Goal: Task Accomplishment & Management: Use online tool/utility

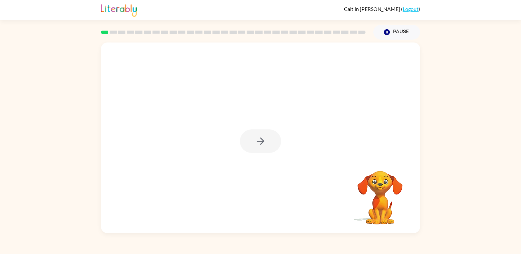
click at [224, 165] on div at bounding box center [260, 138] width 319 height 191
click at [263, 137] on icon "button" at bounding box center [260, 141] width 11 height 11
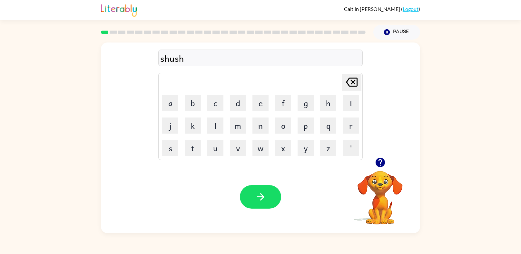
click at [278, 207] on div at bounding box center [260, 197] width 41 height 24
click at [269, 203] on button "button" at bounding box center [260, 197] width 41 height 24
click at [267, 198] on button "button" at bounding box center [260, 197] width 41 height 24
click at [267, 195] on button "button" at bounding box center [260, 197] width 41 height 24
click at [196, 58] on div "dulplakate" at bounding box center [260, 59] width 201 height 14
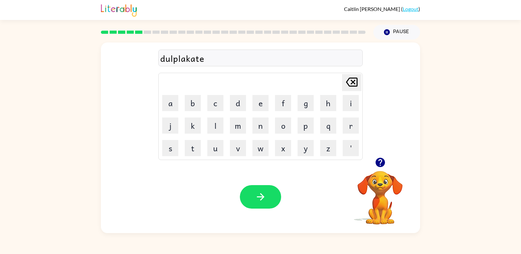
click at [376, 192] on video "Your browser must support playing .mp4 files to use Literably. Please try using…" at bounding box center [380, 193] width 65 height 65
click at [380, 166] on icon "button" at bounding box center [380, 162] width 11 height 11
click at [261, 198] on icon "button" at bounding box center [260, 197] width 7 height 7
click at [268, 196] on button "button" at bounding box center [260, 197] width 41 height 24
click at [273, 192] on button "button" at bounding box center [260, 197] width 41 height 24
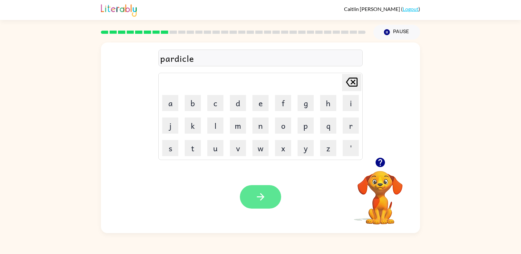
click at [261, 197] on icon "button" at bounding box center [260, 197] width 11 height 11
click at [251, 198] on button "button" at bounding box center [260, 197] width 41 height 24
click at [265, 203] on button "button" at bounding box center [260, 197] width 41 height 24
click at [266, 208] on button "button" at bounding box center [260, 197] width 41 height 24
